Goal: Navigation & Orientation: Find specific page/section

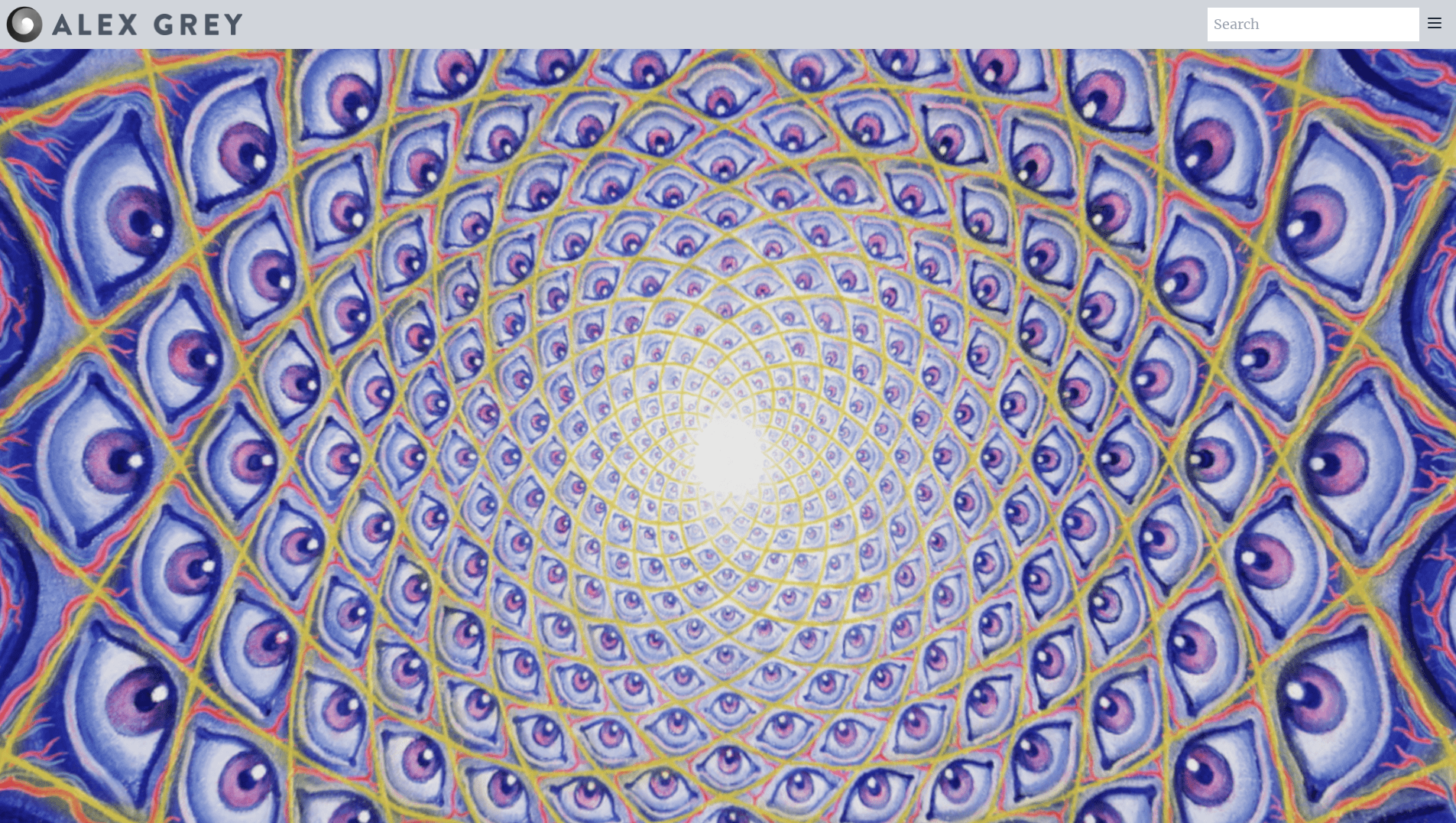
click at [1429, 30] on icon at bounding box center [1435, 23] width 19 height 19
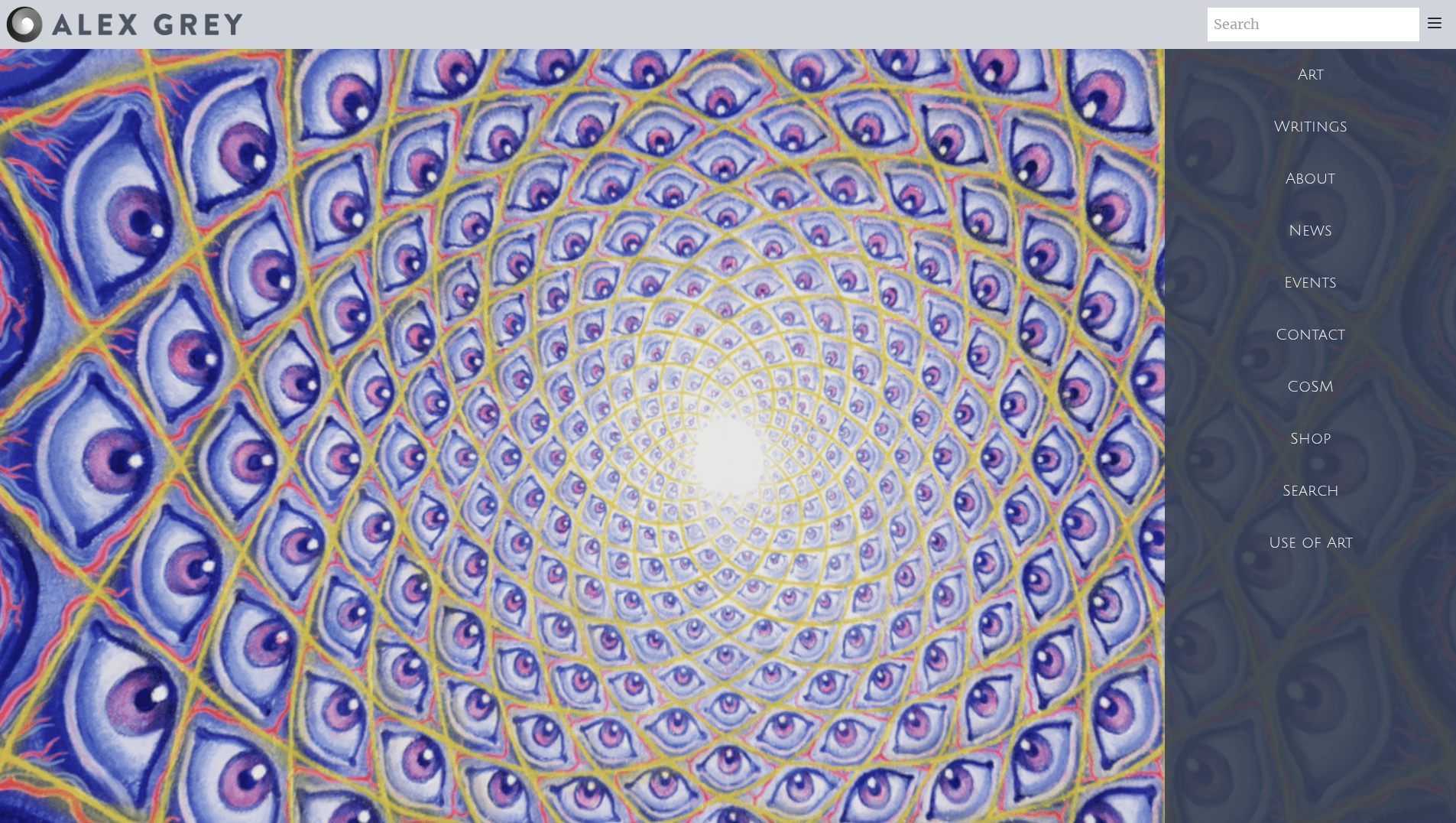
click at [1333, 85] on div "Art" at bounding box center [1311, 74] width 292 height 52
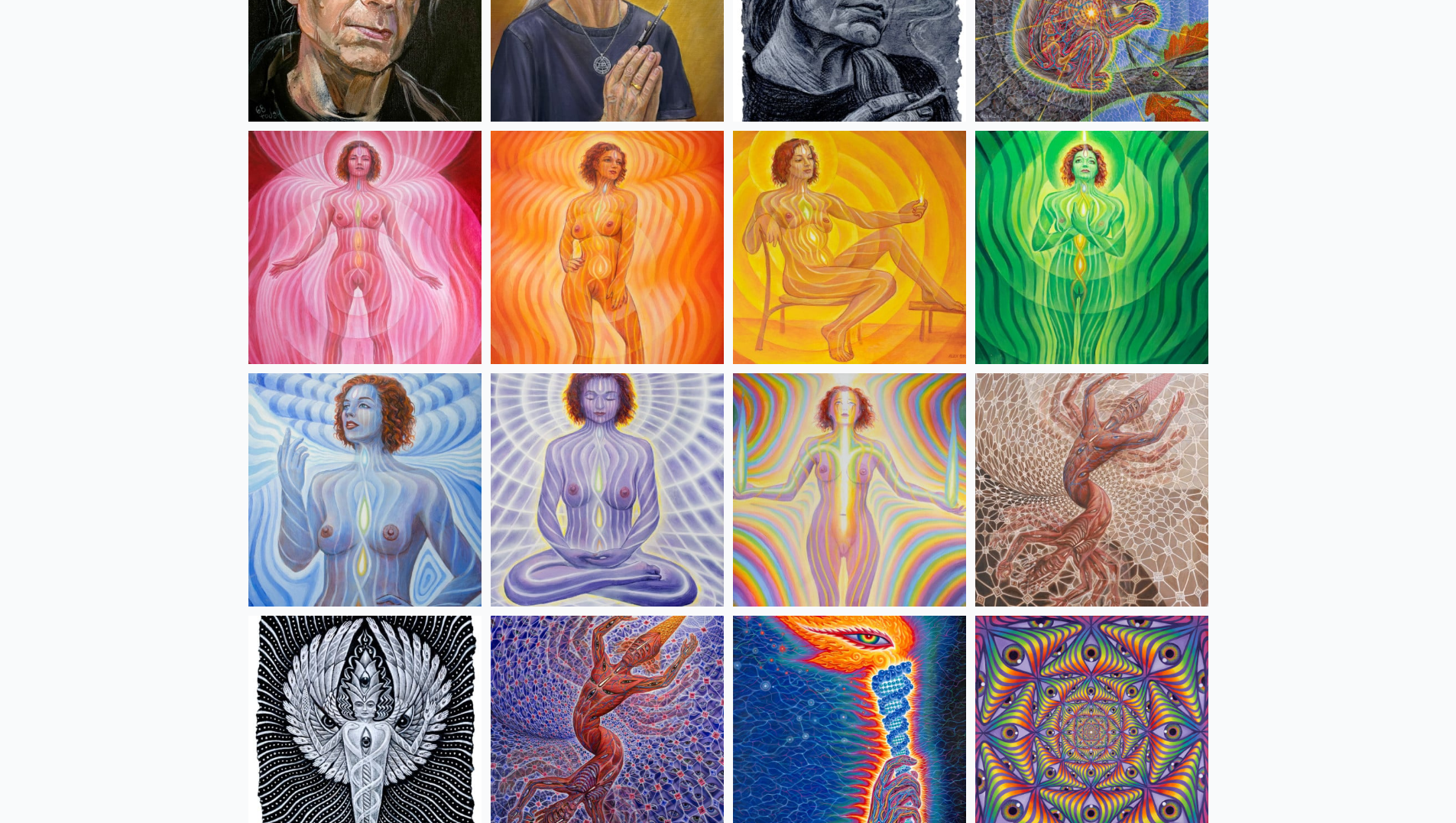
scroll to position [827, 0]
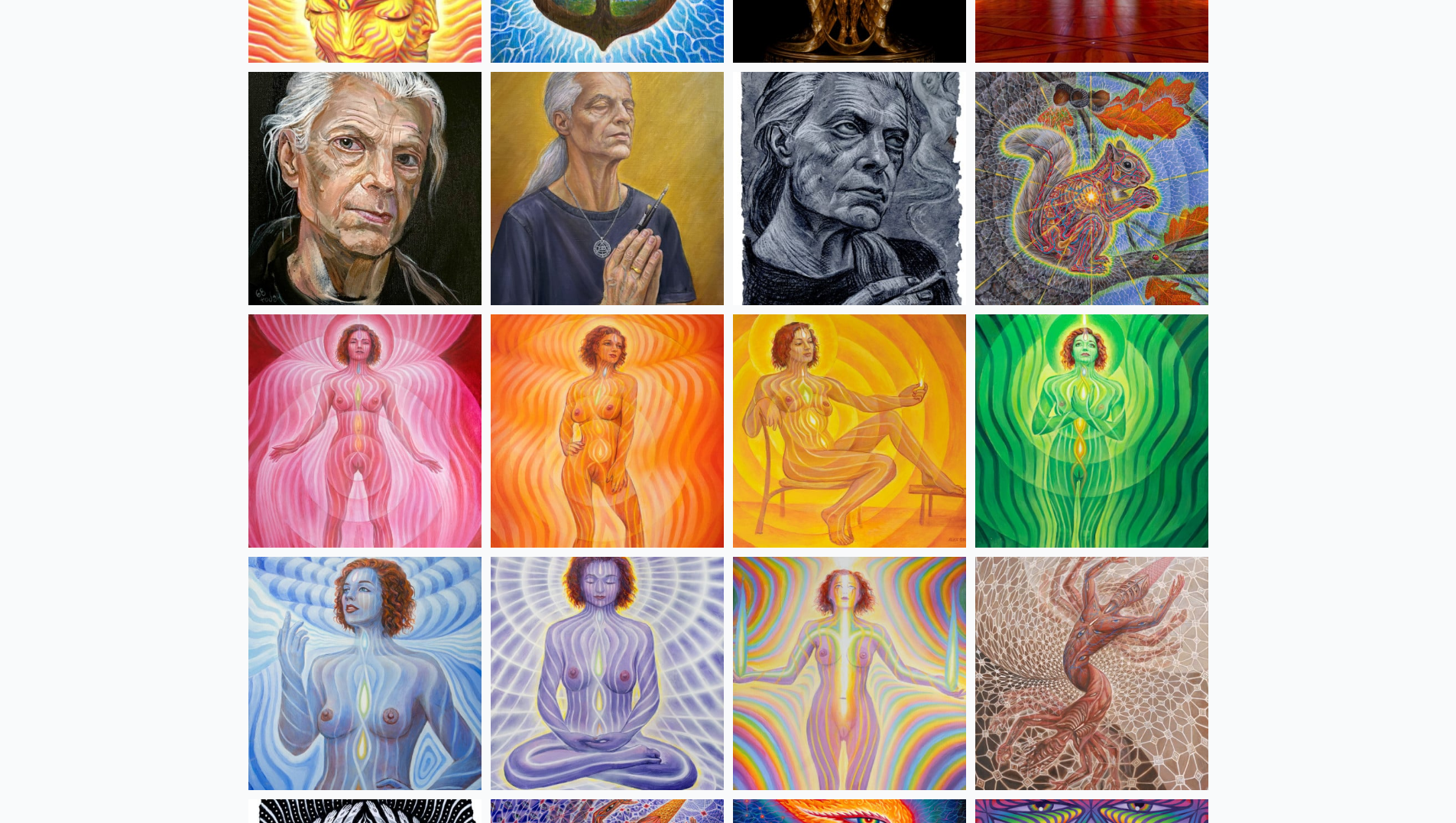
click at [1129, 199] on img at bounding box center [1092, 188] width 233 height 233
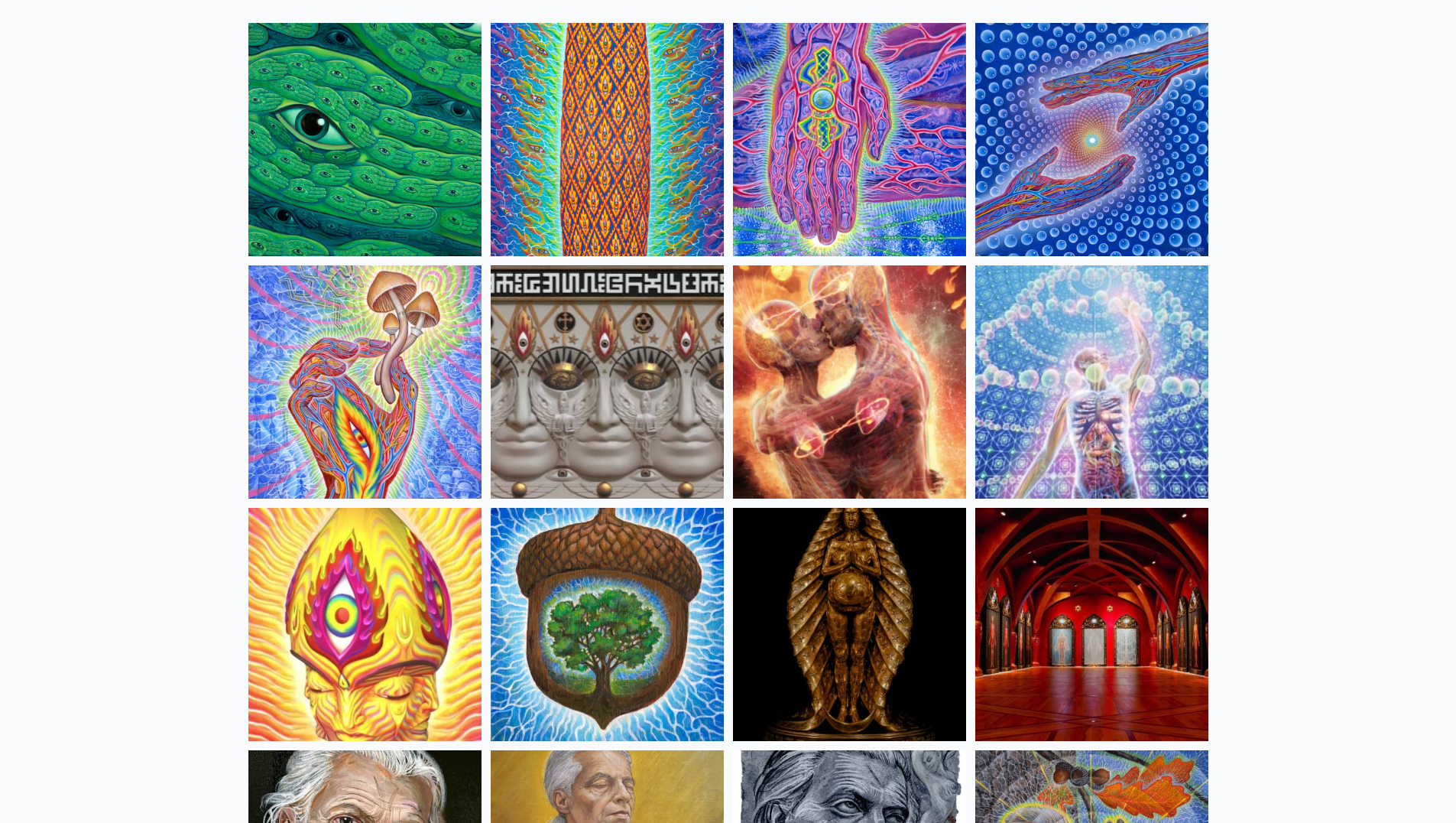
scroll to position [0, 0]
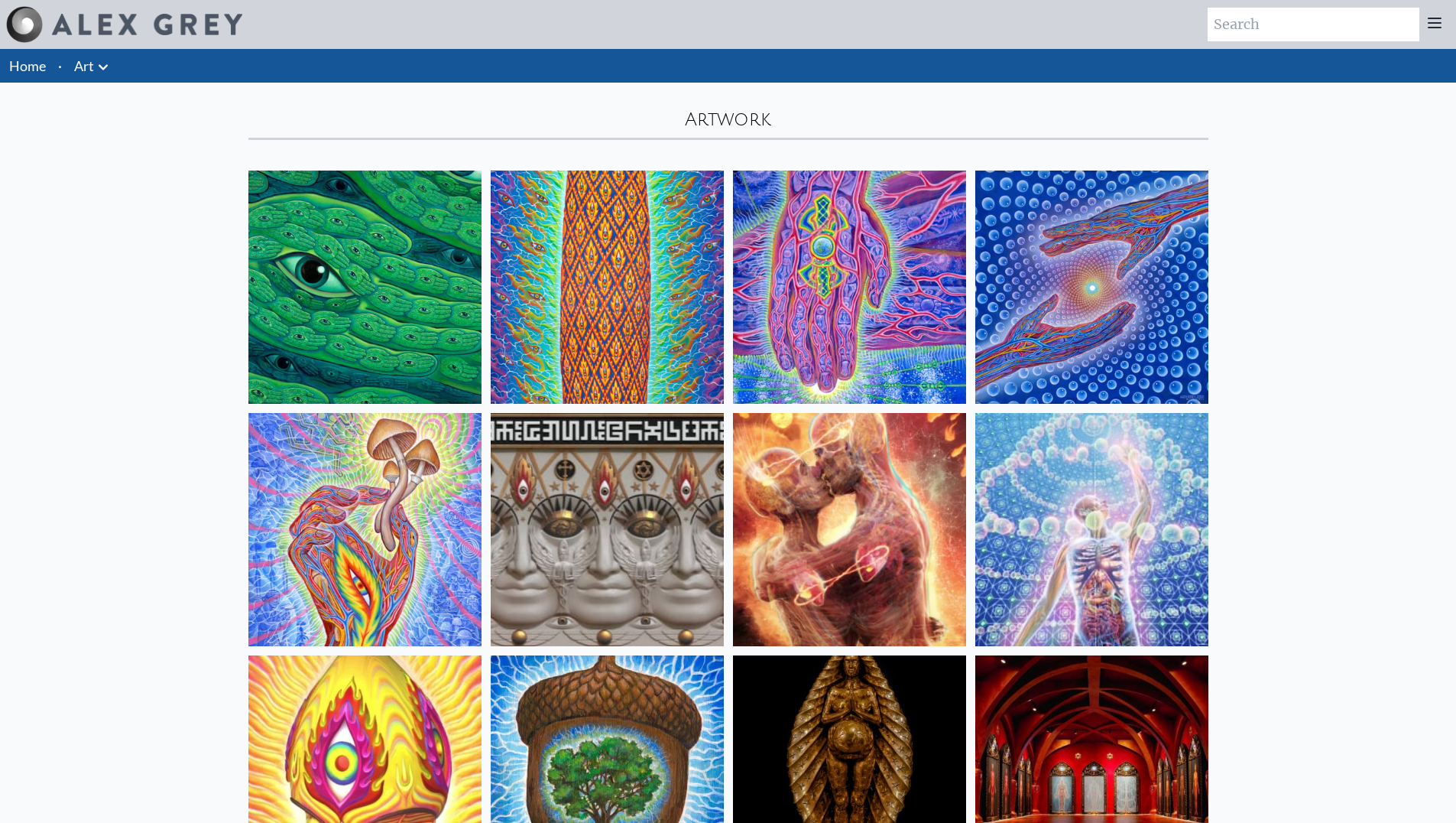
click at [1436, 19] on icon at bounding box center [1435, 23] width 12 height 9
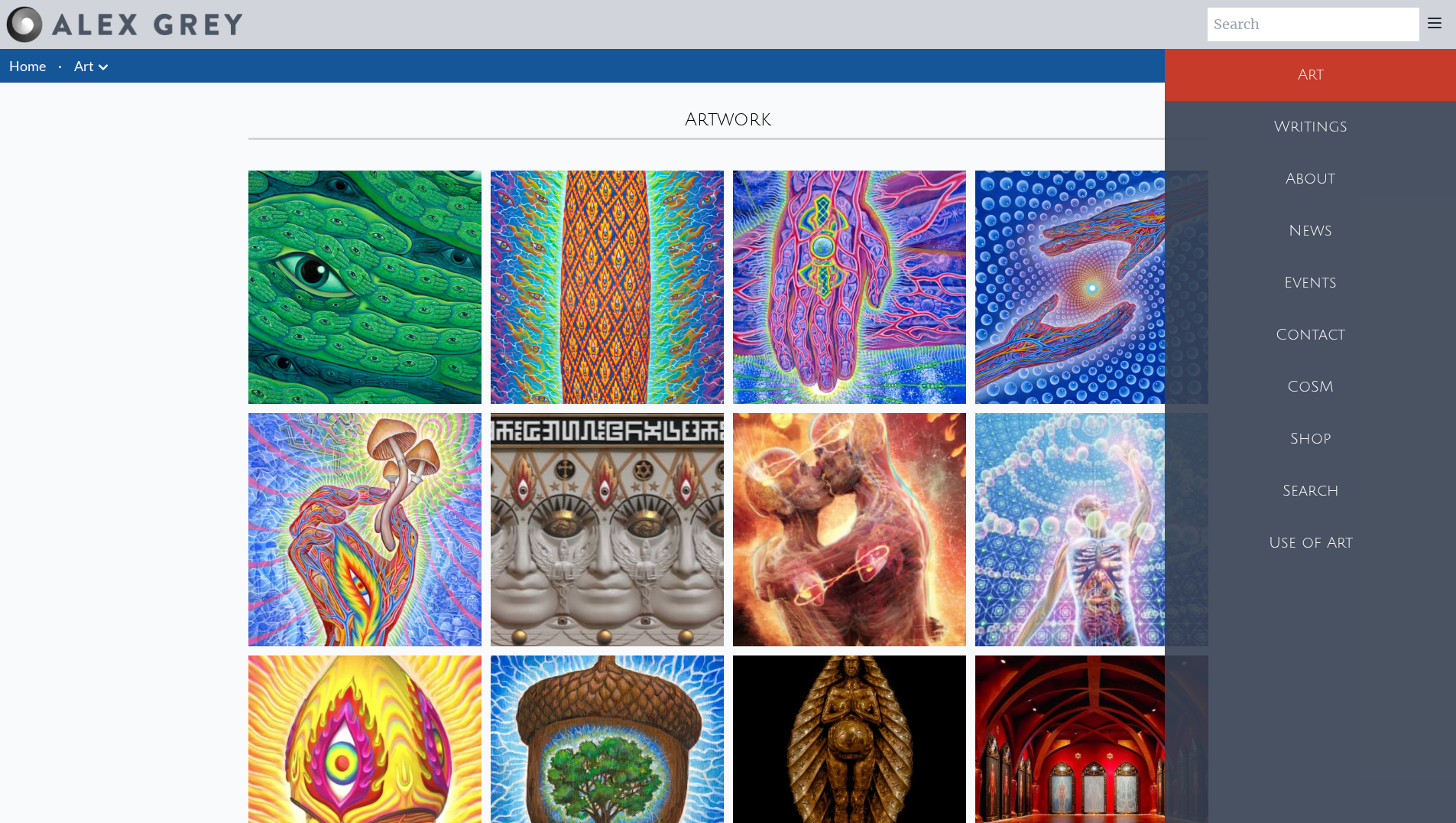
click at [1294, 440] on div "Shop" at bounding box center [1311, 438] width 292 height 52
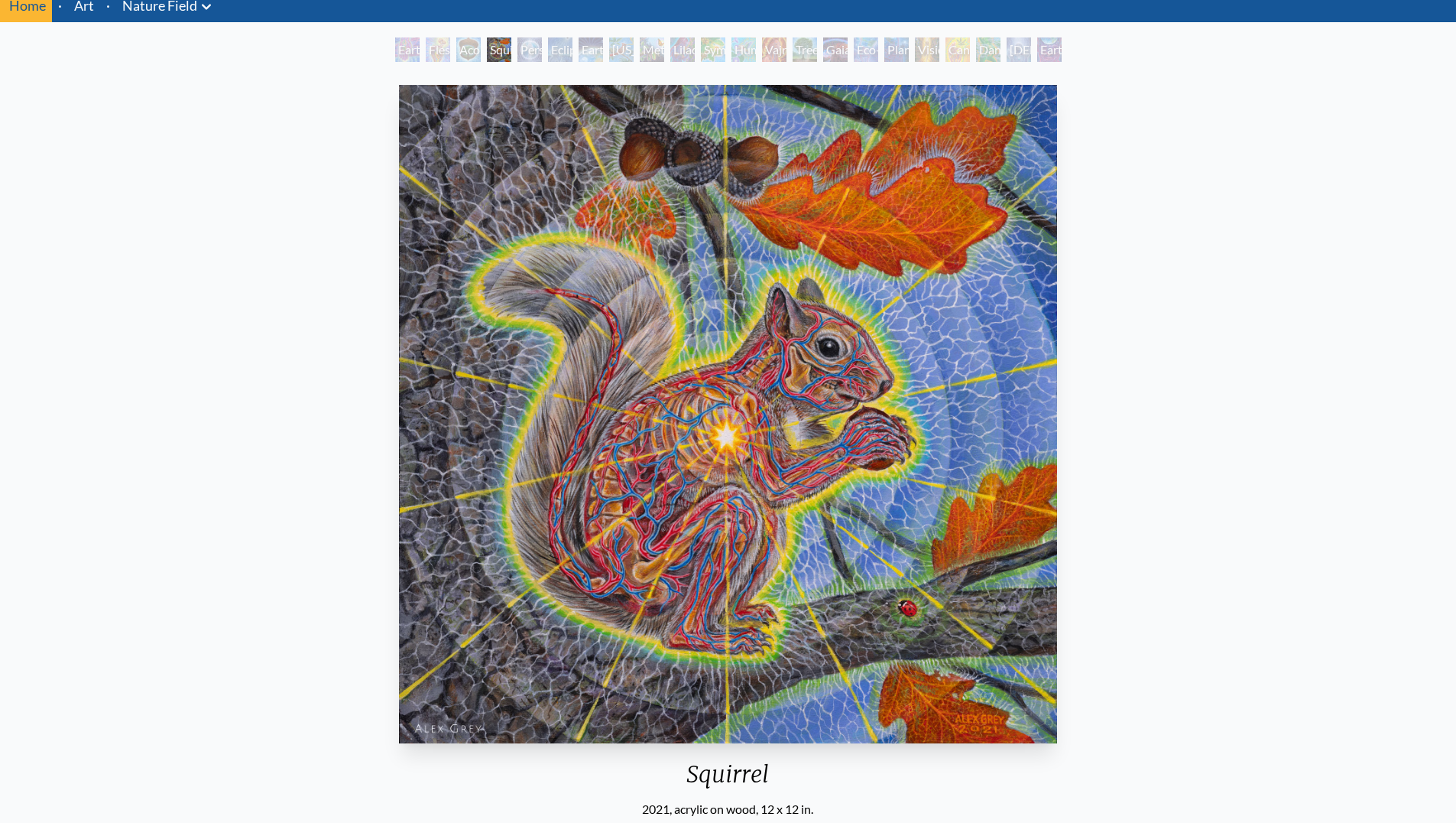
scroll to position [92, 0]
